Goal: Information Seeking & Learning: Learn about a topic

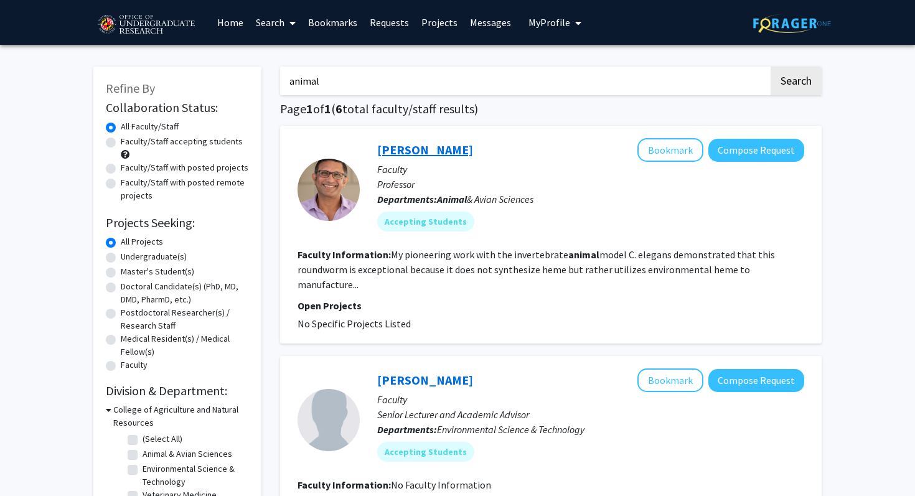
click at [416, 150] on link "[PERSON_NAME]" at bounding box center [425, 150] width 96 height 16
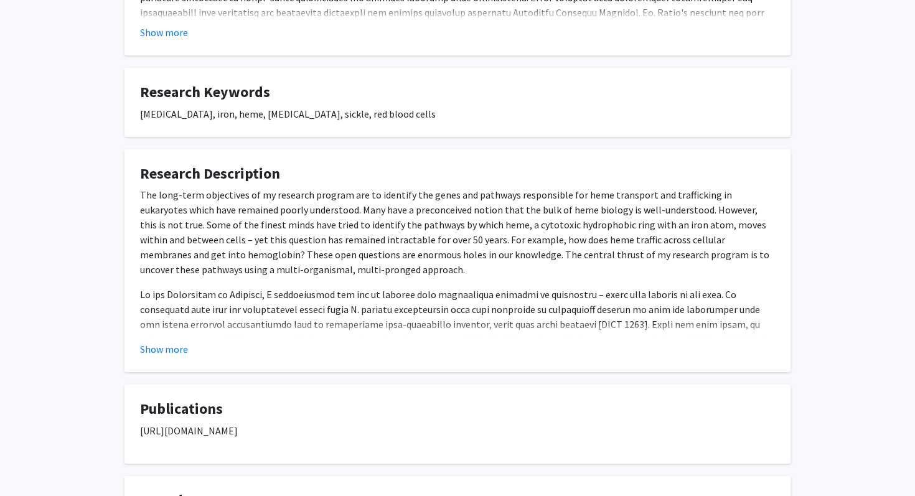
scroll to position [395, 0]
click at [173, 352] on button "Show more" at bounding box center [164, 348] width 48 height 15
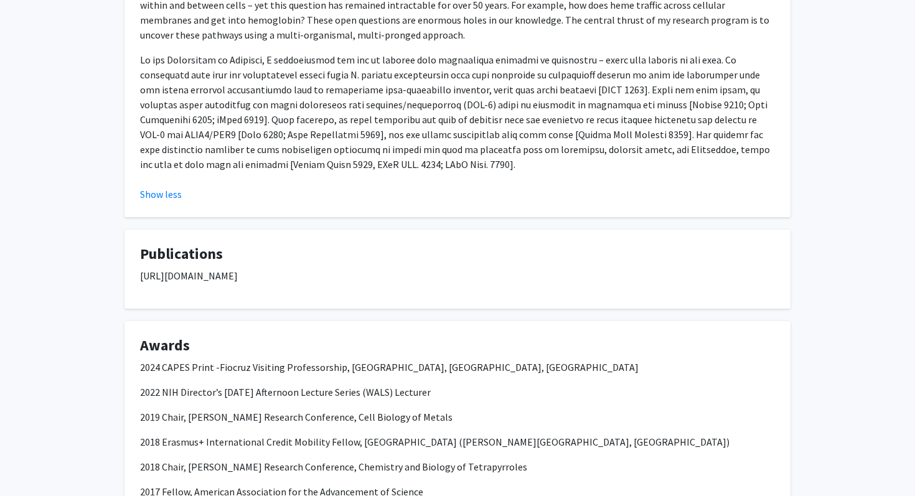
scroll to position [718, 0]
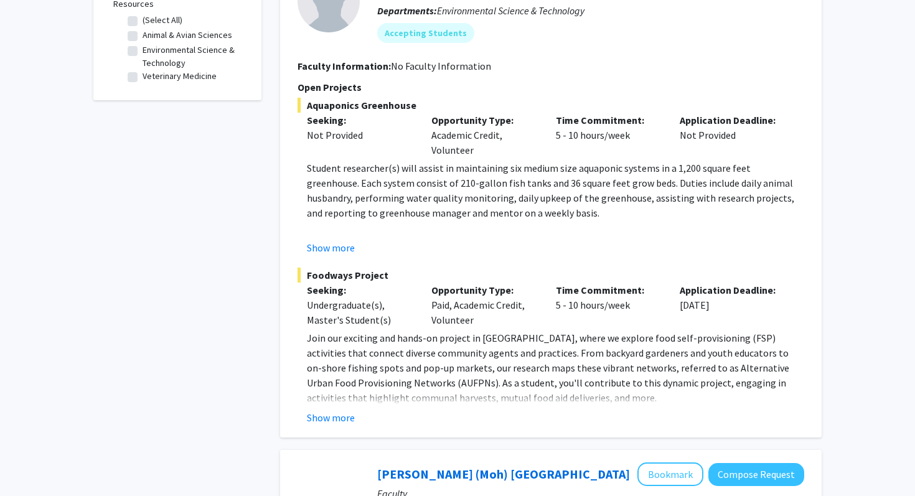
scroll to position [441, 0]
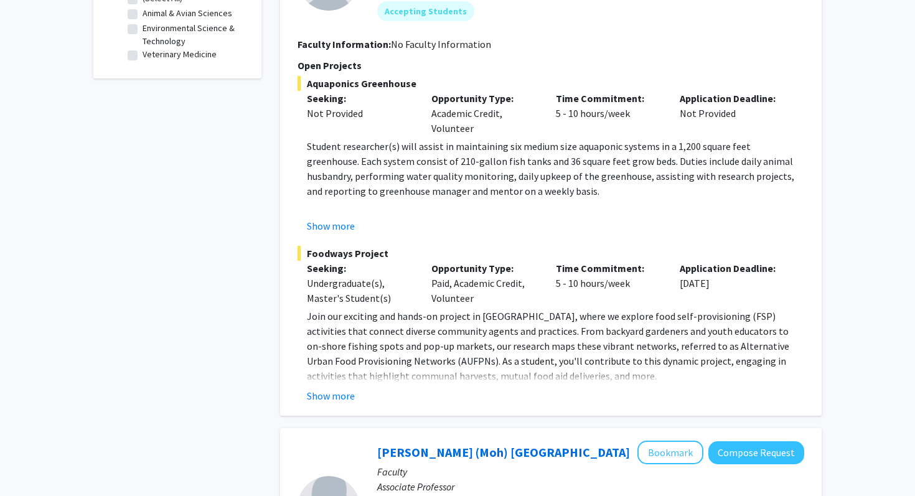
click at [323, 370] on fg-read-more "Join our exciting and hands-on project in [GEOGRAPHIC_DATA], where we explore f…" at bounding box center [551, 356] width 507 height 95
click at [319, 388] on button "Show more" at bounding box center [331, 395] width 48 height 15
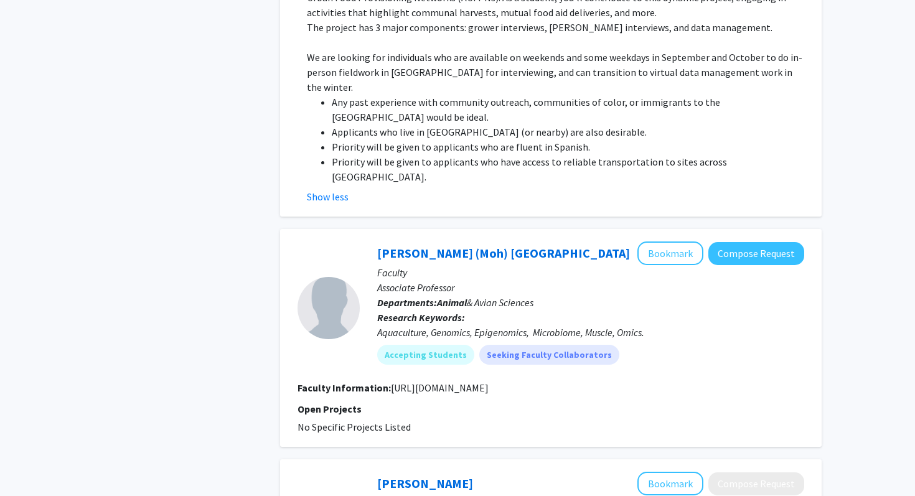
scroll to position [805, 0]
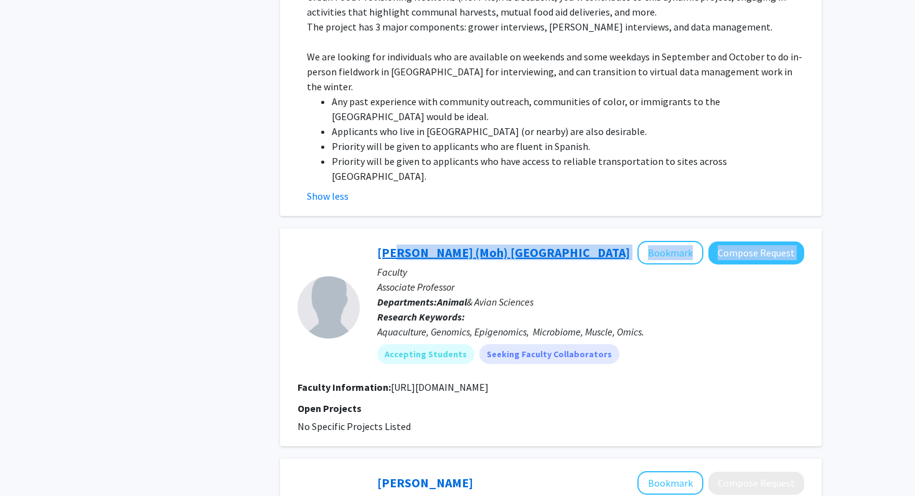
drag, startPoint x: 529, startPoint y: 193, endPoint x: 393, endPoint y: 191, distance: 135.1
click at [393, 241] on div "[PERSON_NAME] (Moh) Salem Bookmark Compose Request" at bounding box center [590, 253] width 427 height 24
drag, startPoint x: 390, startPoint y: 325, endPoint x: 666, endPoint y: 324, distance: 276.4
click at [666, 380] on section "Faculty Information: [URL][DOMAIN_NAME]" at bounding box center [551, 387] width 507 height 15
copy fg-read-more "[URL][DOMAIN_NAME]"
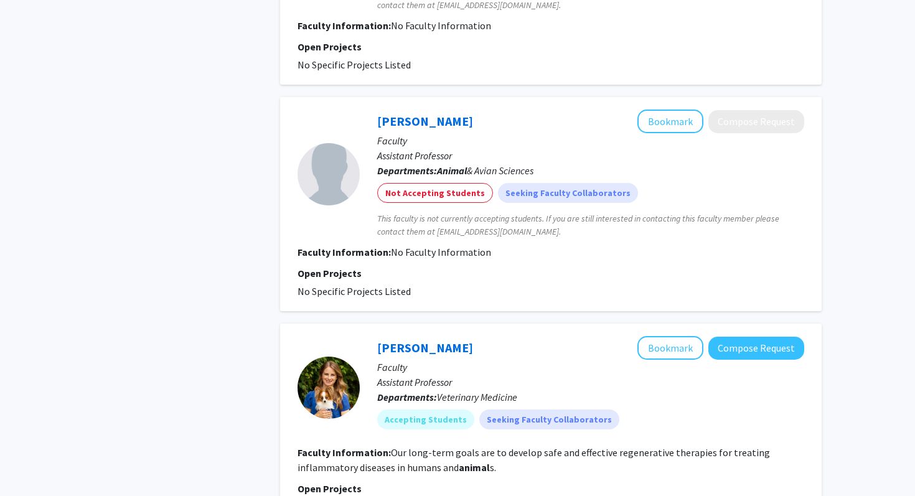
scroll to position [1395, 0]
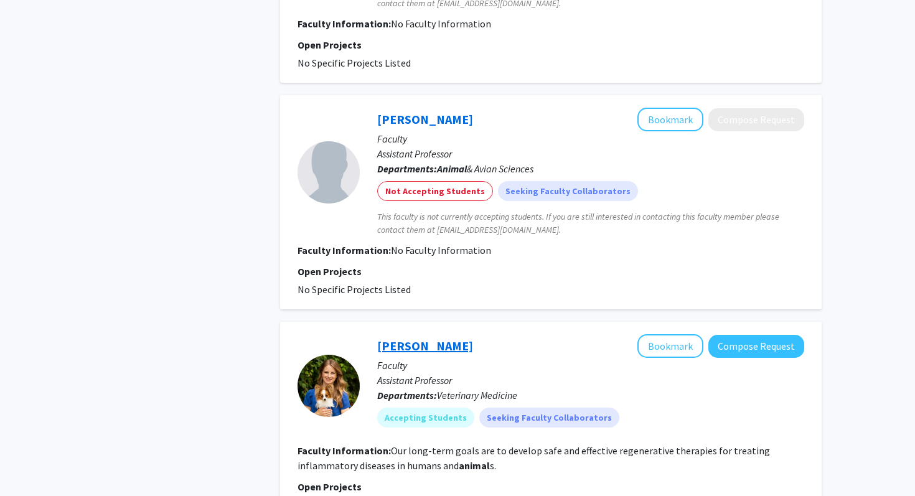
click at [430, 338] on link "[PERSON_NAME]" at bounding box center [425, 346] width 96 height 16
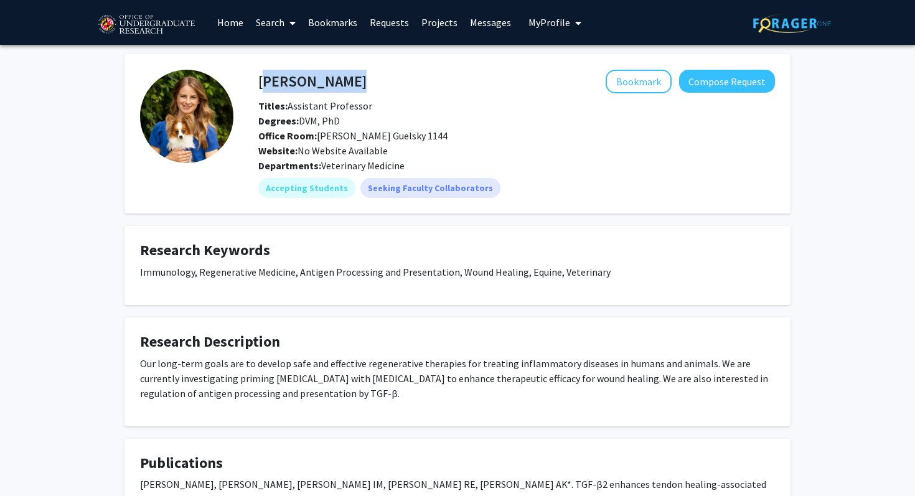
drag, startPoint x: 344, startPoint y: 79, endPoint x: 260, endPoint y: 77, distance: 84.7
click at [260, 77] on div "[PERSON_NAME] Bookmark Compose Request" at bounding box center [516, 82] width 535 height 24
copy h4 "[PERSON_NAME]"
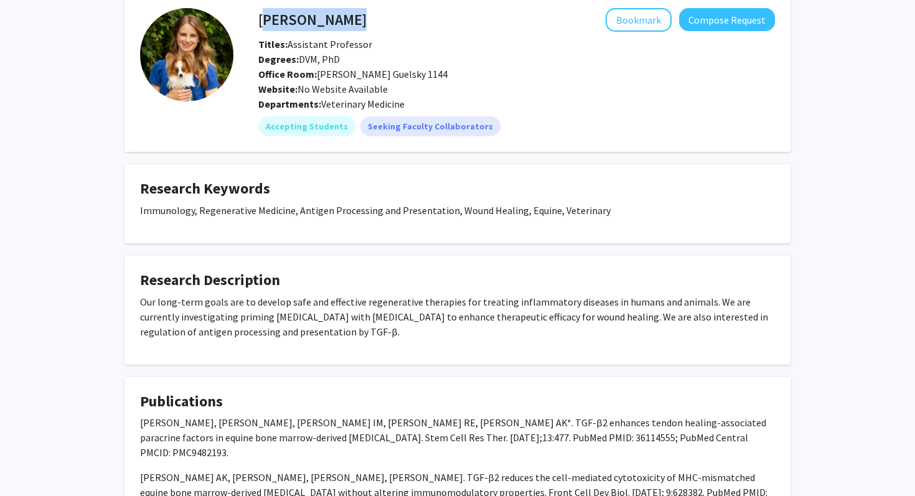
scroll to position [81, 0]
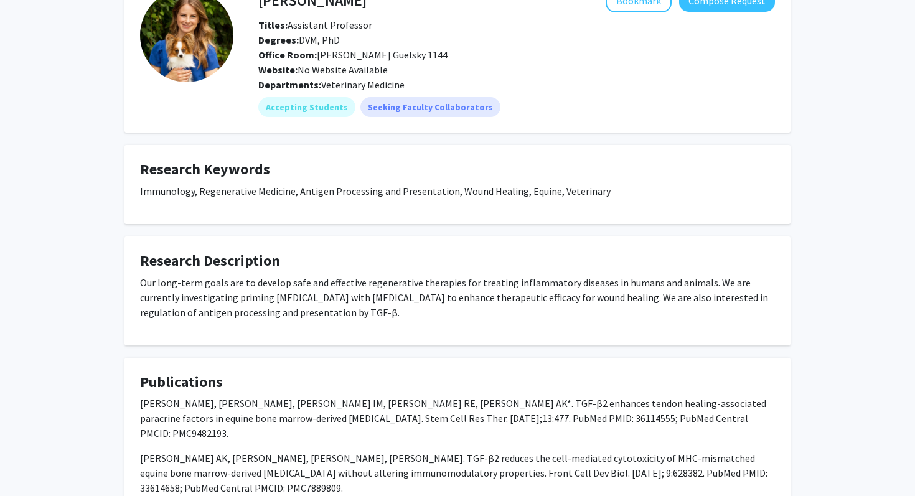
click at [238, 316] on p "Our long-term goals are to develop safe and effective regenerative therapies fo…" at bounding box center [457, 297] width 635 height 45
click at [238, 294] on p "Our long-term goals are to develop safe and effective regenerative therapies fo…" at bounding box center [457, 297] width 635 height 45
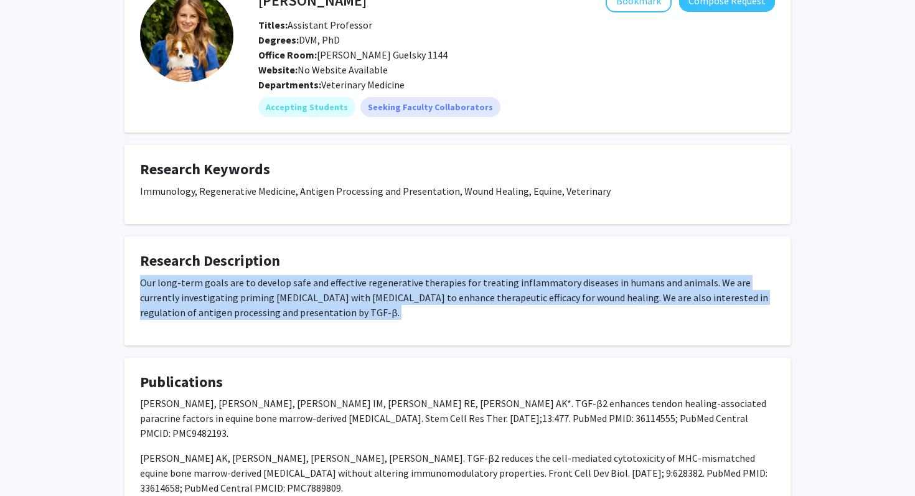
click at [238, 294] on p "Our long-term goals are to develop safe and effective regenerative therapies fo…" at bounding box center [457, 297] width 635 height 45
copy p "Our long-term goals are to develop safe and effective regenerative therapies fo…"
click at [669, 285] on p "Our long-term goals are to develop safe and effective regenerative therapies fo…" at bounding box center [457, 297] width 635 height 45
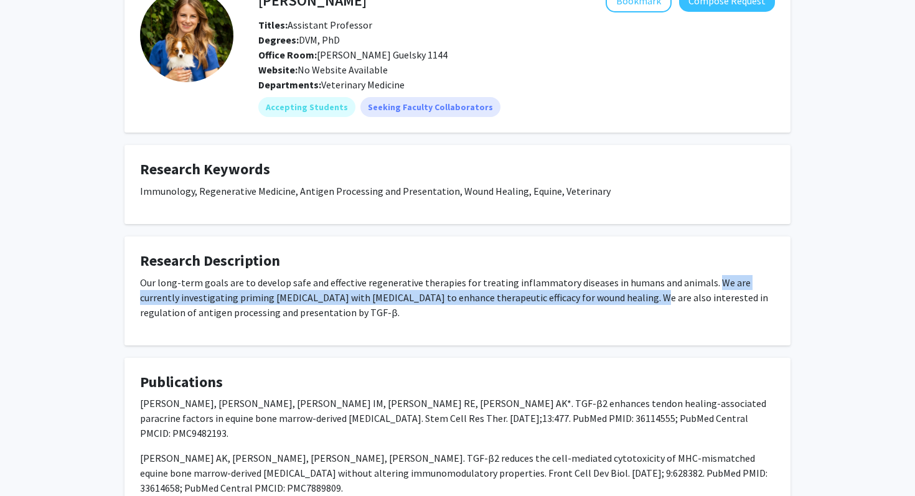
drag, startPoint x: 702, startPoint y: 281, endPoint x: 603, endPoint y: 294, distance: 99.2
click at [603, 294] on p "Our long-term goals are to develop safe and effective regenerative therapies fo…" at bounding box center [457, 297] width 635 height 45
copy p "We are currently investigating priming [MEDICAL_DATA] with [MEDICAL_DATA] to en…"
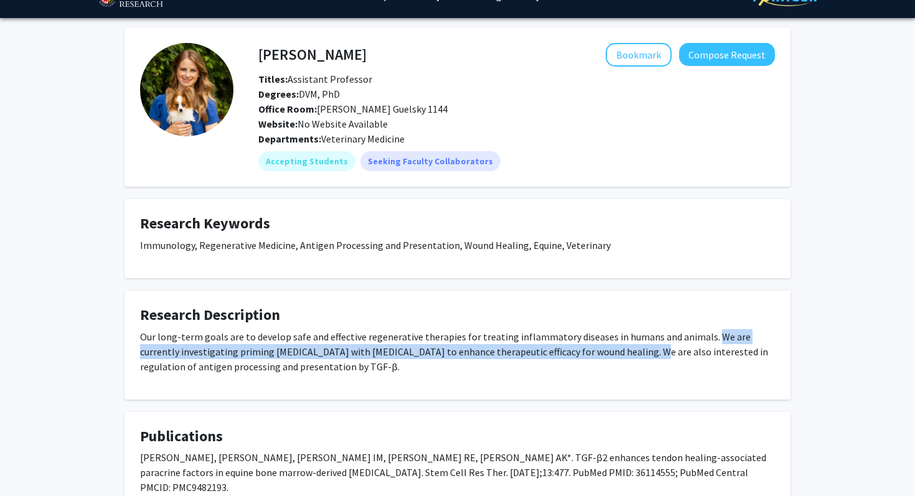
scroll to position [5, 0]
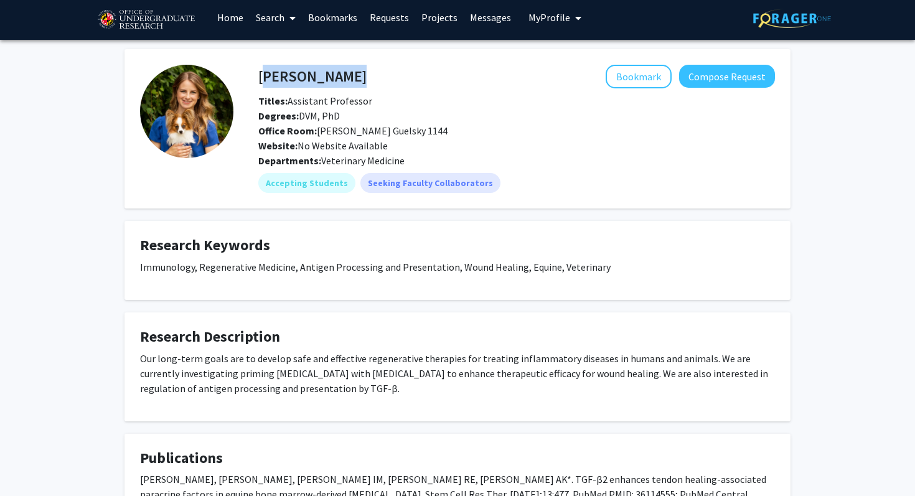
click at [262, 77] on div "[PERSON_NAME] Bookmark Compose Request" at bounding box center [516, 77] width 535 height 24
copy h4 "[PERSON_NAME]"
click at [311, 68] on h4 "[PERSON_NAME]" at bounding box center [312, 76] width 108 height 23
click at [623, 75] on button "Bookmark" at bounding box center [639, 77] width 66 height 24
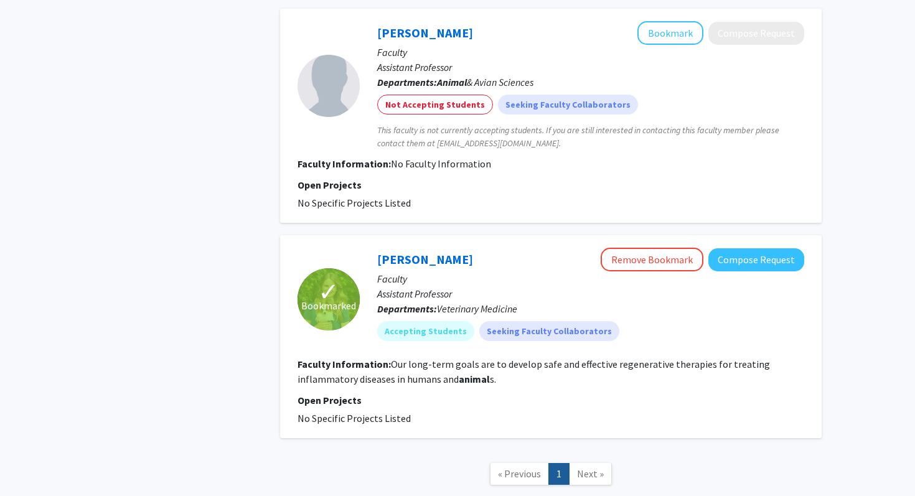
scroll to position [1382, 0]
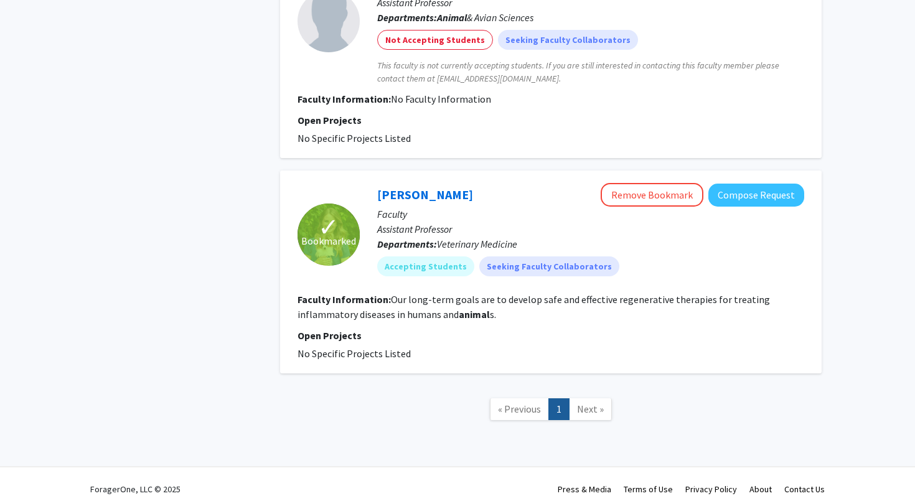
click at [590, 403] on link "Next »" at bounding box center [590, 409] width 43 height 22
click at [590, 403] on span "Next »" at bounding box center [590, 409] width 27 height 12
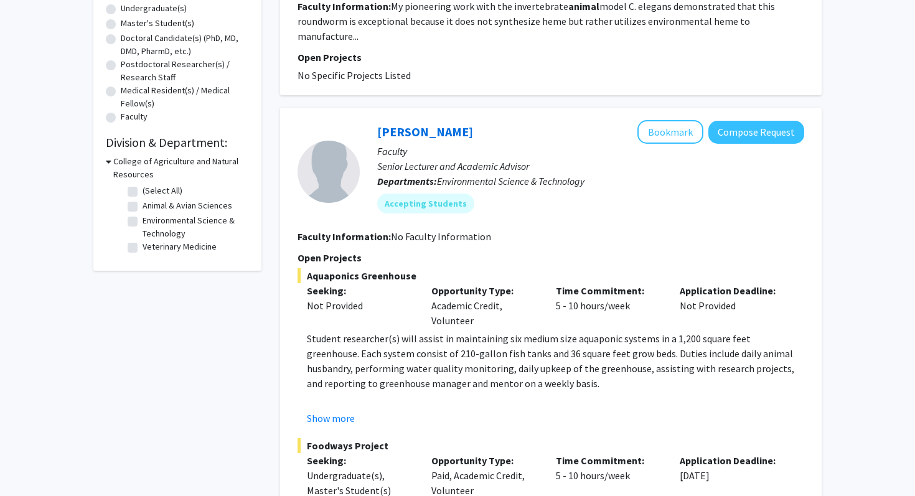
scroll to position [246, 0]
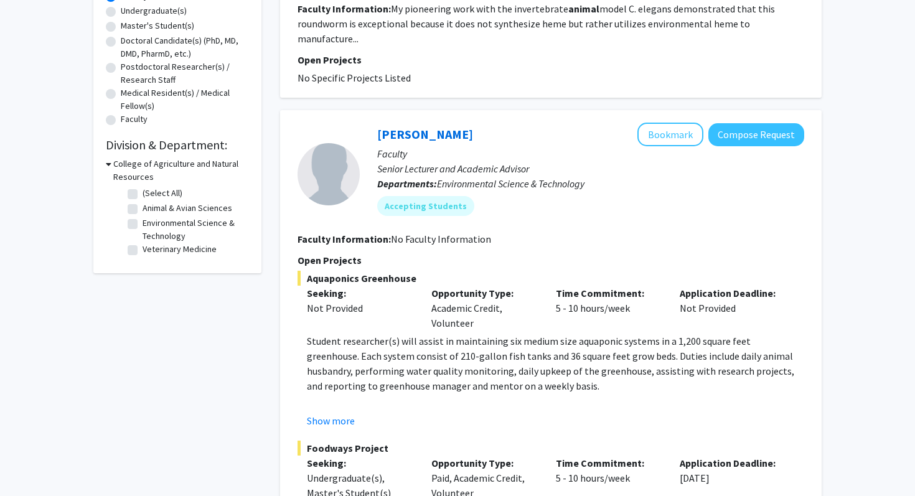
drag, startPoint x: 474, startPoint y: 115, endPoint x: 375, endPoint y: 115, distance: 99.0
click at [375, 123] on div "[PERSON_NAME] Bookmark Compose Request Faculty Senior Lecturer and Academic Adv…" at bounding box center [582, 174] width 444 height 103
copy link "[PERSON_NAME]"
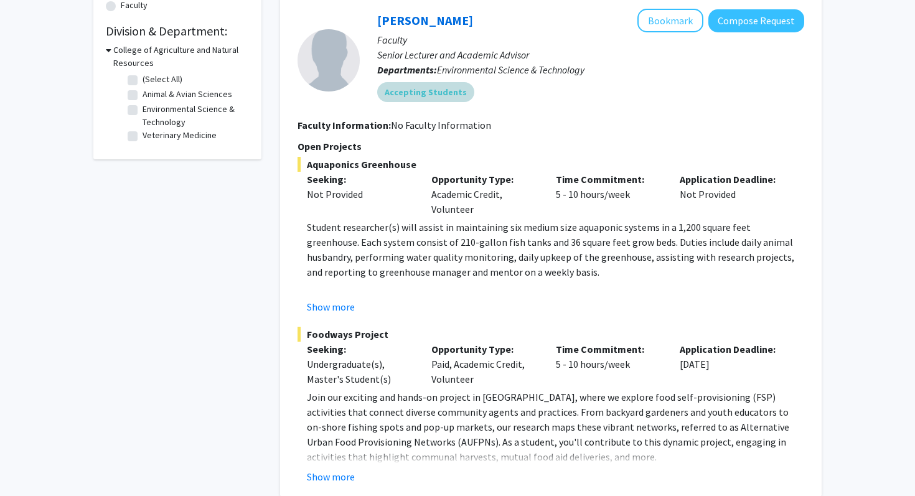
scroll to position [366, 0]
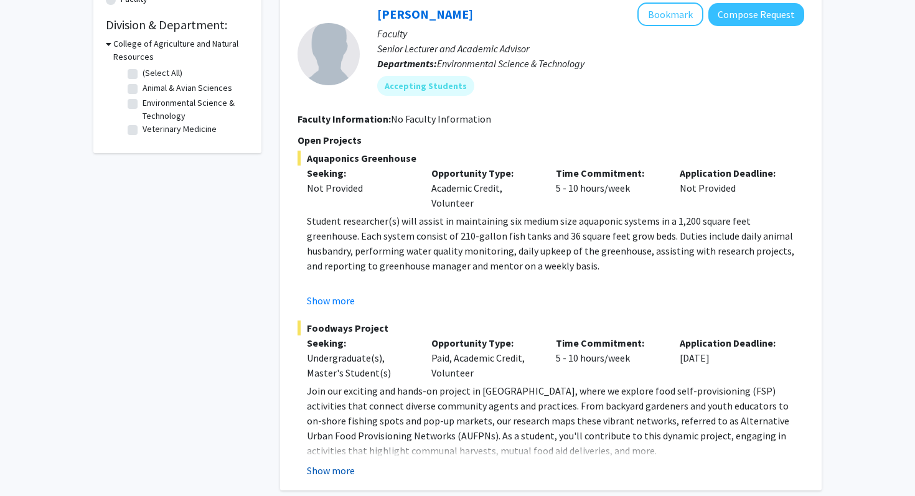
click at [332, 463] on button "Show more" at bounding box center [331, 470] width 48 height 15
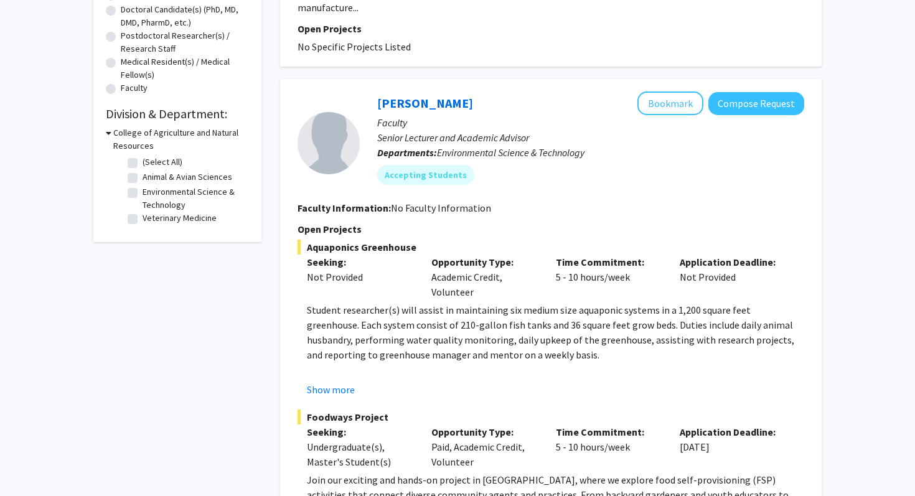
scroll to position [0, 0]
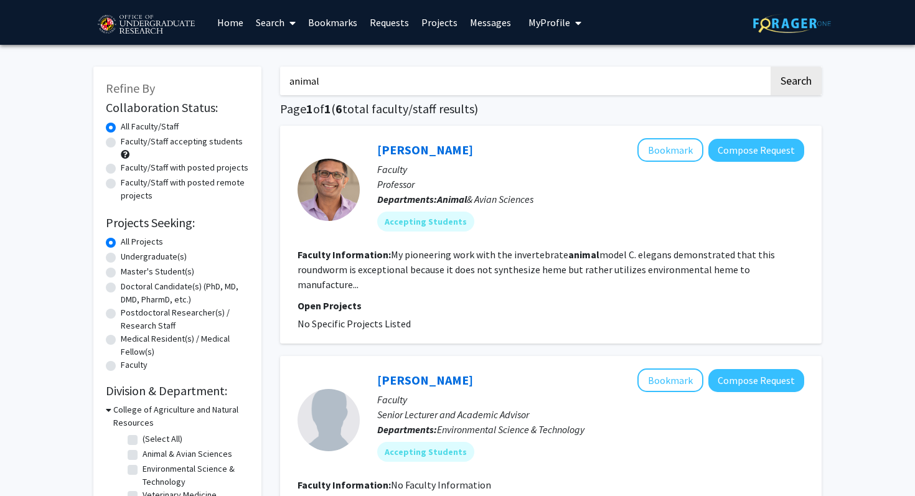
click at [312, 78] on input "animal" at bounding box center [524, 81] width 489 height 29
click at [771, 67] on button "Search" at bounding box center [796, 81] width 51 height 29
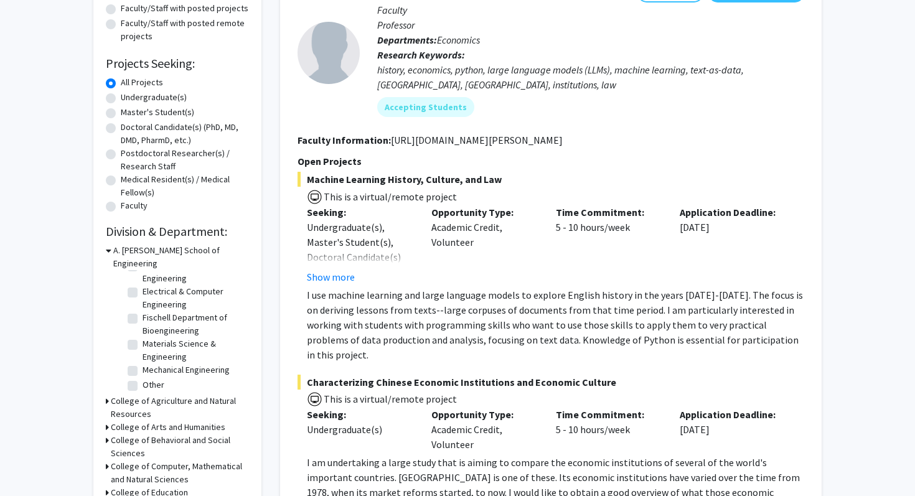
scroll to position [57, 0]
click at [135, 395] on h3 "College of Agriculture and Natural Resources" at bounding box center [180, 408] width 138 height 26
click at [141, 419] on fg-checkbox "Animal & Avian Sciences Animal & Avian Sciences" at bounding box center [187, 426] width 118 height 15
click at [138, 419] on fg-checkbox "Animal & Avian Sciences Animal & Avian Sciences" at bounding box center [187, 426] width 118 height 15
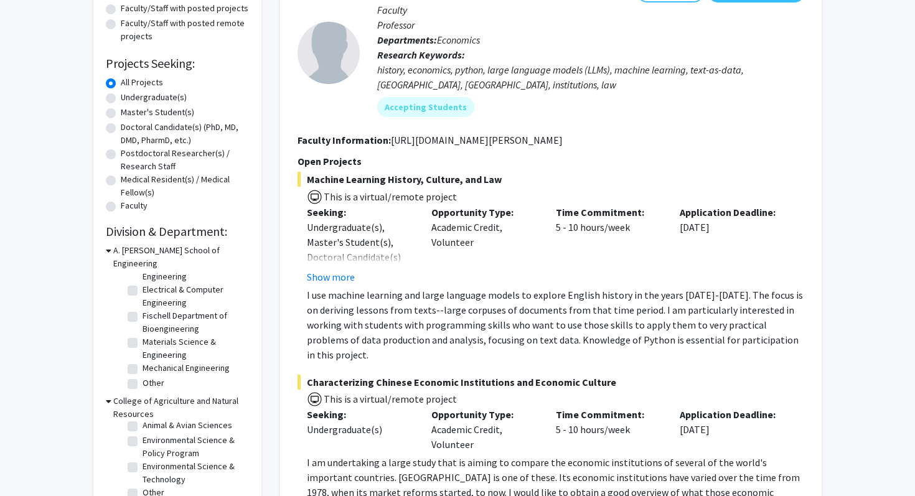
click at [143, 419] on label "Animal & Avian Sciences" at bounding box center [188, 425] width 90 height 13
click at [143, 419] on input "Animal & Avian Sciences" at bounding box center [147, 423] width 8 height 8
checkbox input "true"
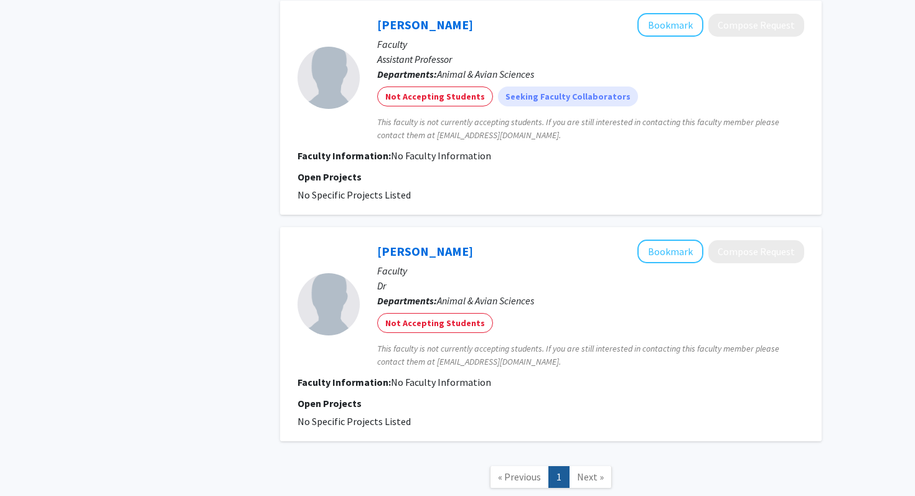
scroll to position [773, 0]
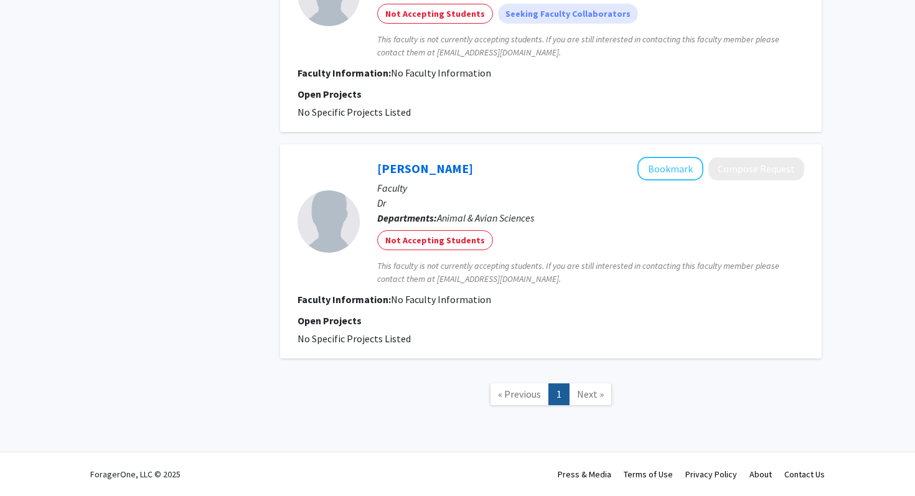
click at [584, 395] on span "Next »" at bounding box center [590, 394] width 27 height 12
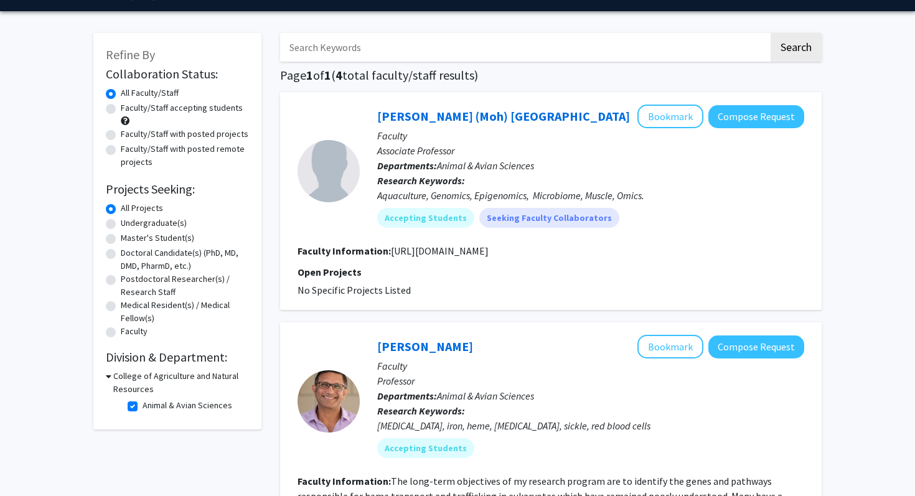
scroll to position [40, 0]
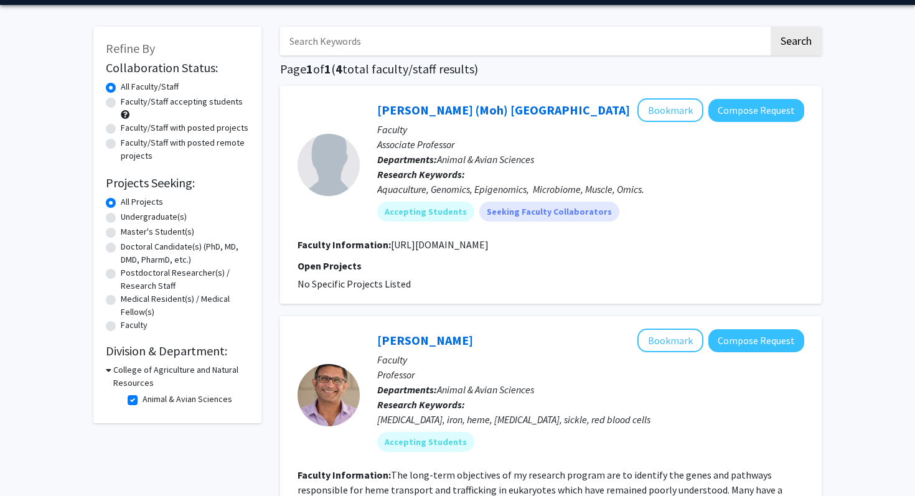
click at [135, 372] on h3 "College of Agriculture and Natural Resources" at bounding box center [181, 377] width 136 height 26
click at [135, 372] on h3 "College of Agriculture and Natural Resources" at bounding box center [180, 377] width 138 height 26
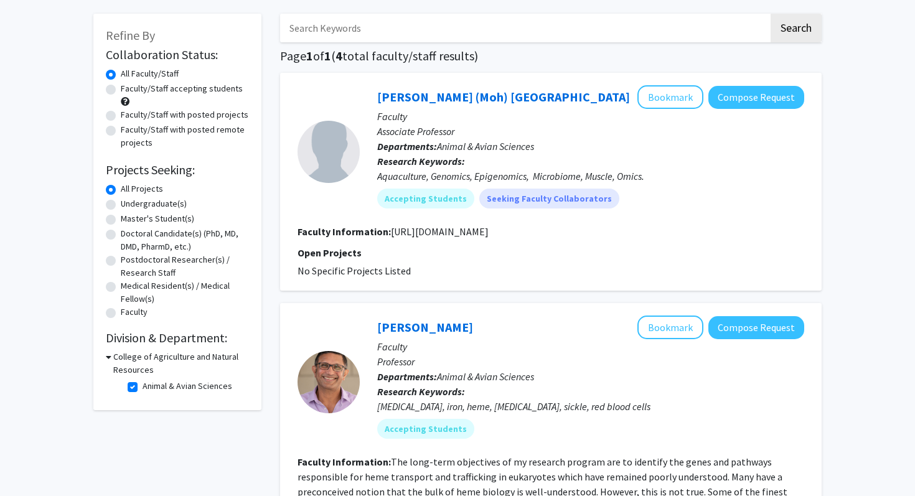
scroll to position [61, 0]
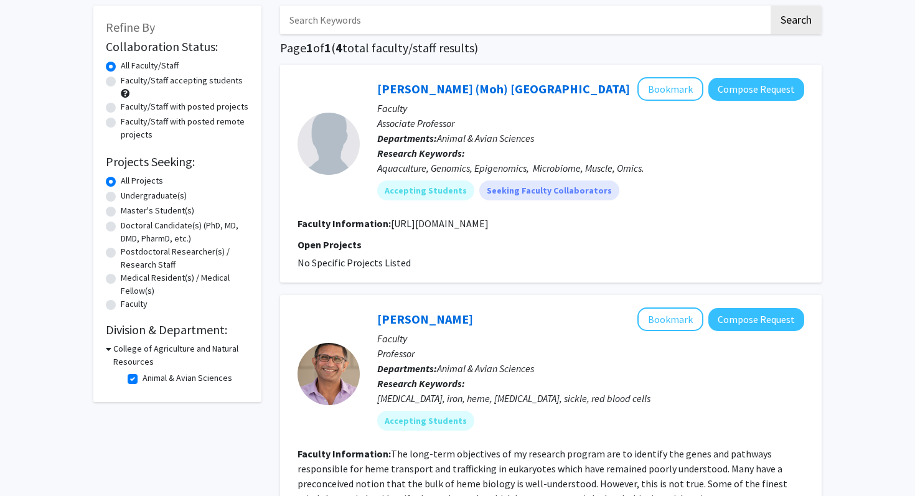
click at [143, 379] on label "Animal & Avian Sciences" at bounding box center [188, 378] width 90 height 13
click at [143, 379] on input "Animal & Avian Sciences" at bounding box center [147, 376] width 8 height 8
checkbox input "false"
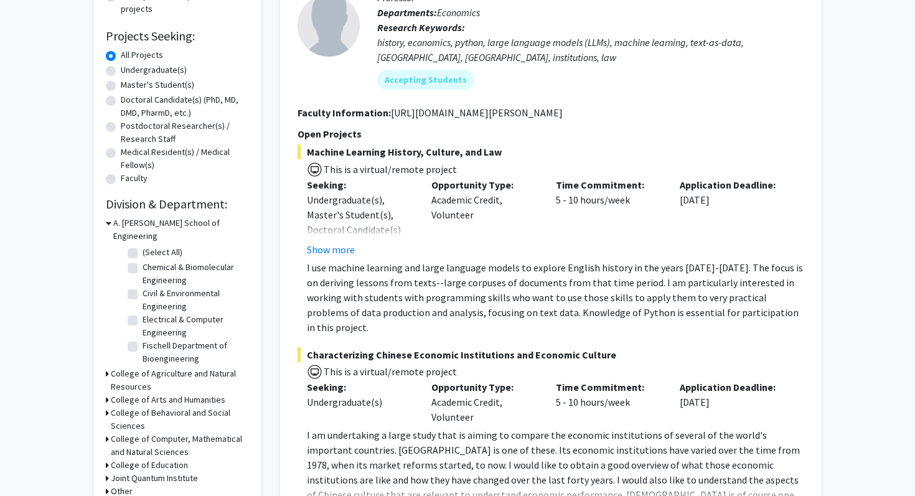
scroll to position [188, 0]
click at [136, 366] on h3 "College of Agriculture and Natural Resources" at bounding box center [180, 379] width 138 height 26
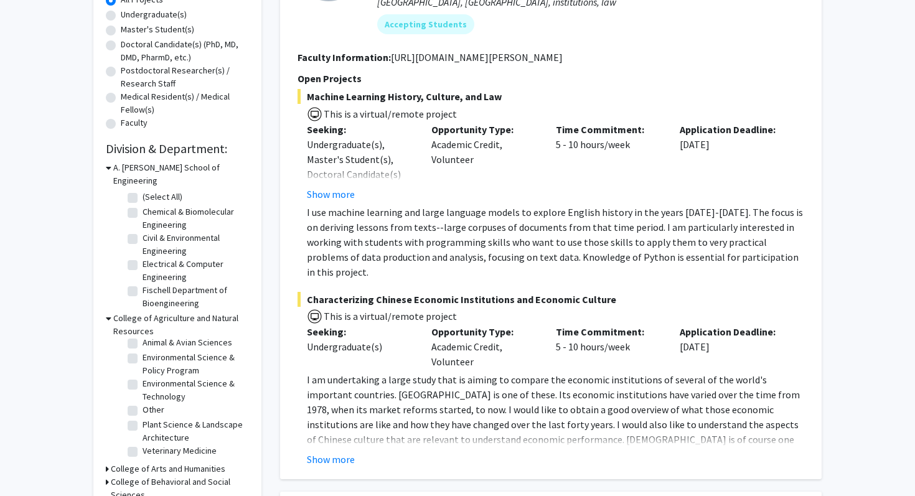
scroll to position [243, 0]
click at [141, 443] on fg-checkbox "Veterinary Medicine Veterinary Medicine" at bounding box center [187, 450] width 118 height 15
click at [143, 443] on label "Veterinary Medicine" at bounding box center [180, 449] width 74 height 13
click at [143, 443] on input "Veterinary Medicine" at bounding box center [147, 447] width 8 height 8
checkbox input "true"
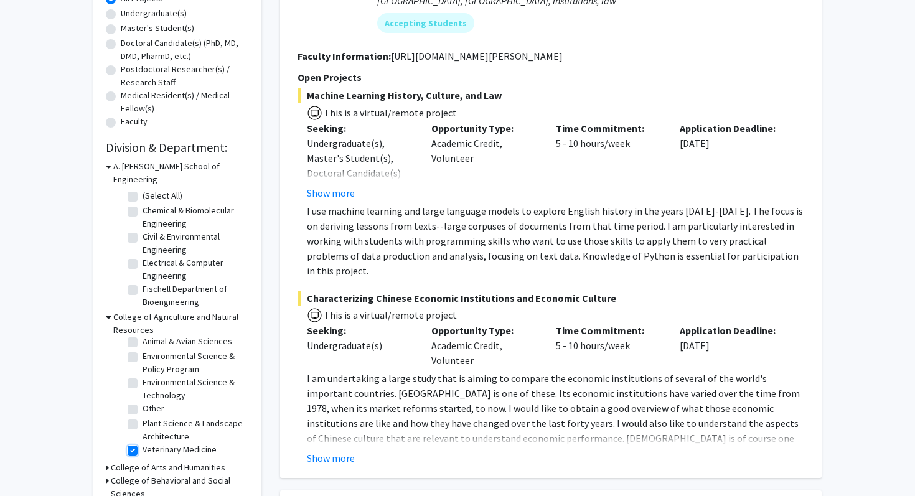
checkbox input "true"
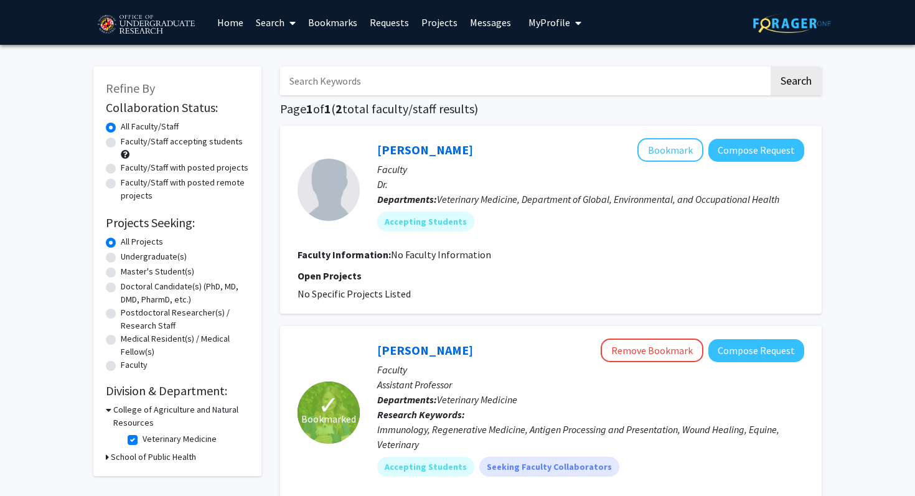
click at [366, 164] on div "[PERSON_NAME] Bookmark Compose Request Faculty Dr. Departments: Veterinary Medi…" at bounding box center [582, 189] width 444 height 103
click at [381, 159] on div "[PERSON_NAME] Bookmark Compose Request" at bounding box center [590, 150] width 427 height 24
click at [385, 158] on div "[PERSON_NAME] Bookmark Compose Request" at bounding box center [590, 150] width 427 height 24
click at [391, 151] on link "[PERSON_NAME]" at bounding box center [425, 150] width 96 height 16
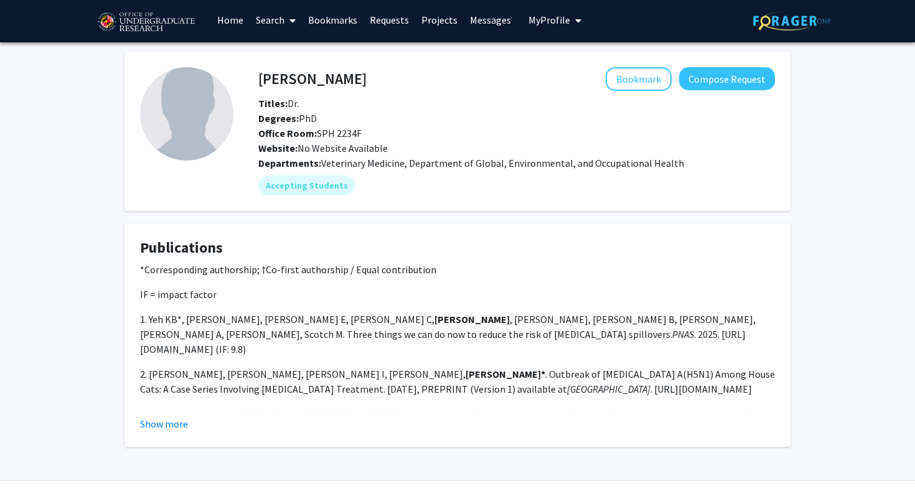
scroll to position [2, 0]
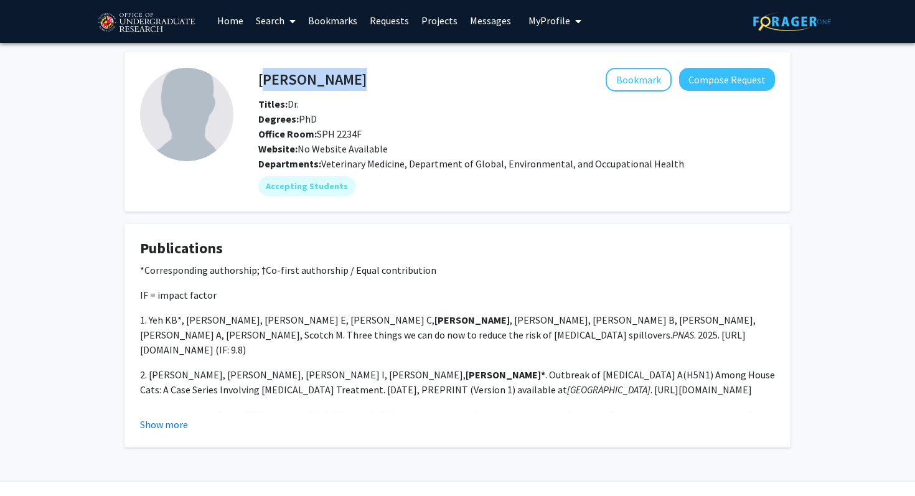
drag, startPoint x: 375, startPoint y: 80, endPoint x: 261, endPoint y: 78, distance: 113.9
click at [261, 78] on div "[PERSON_NAME] Bookmark Compose Request" at bounding box center [516, 80] width 535 height 24
copy h4 "[PERSON_NAME]"
